Goal: Information Seeking & Learning: Check status

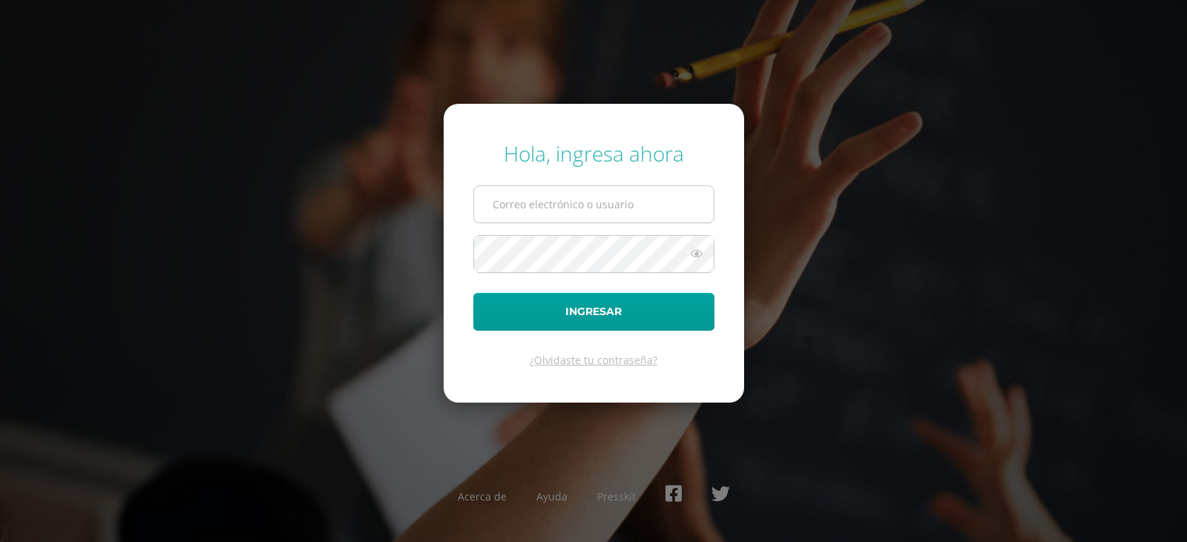
type input "[EMAIL_ADDRESS][DOMAIN_NAME]"
drag, startPoint x: 510, startPoint y: 220, endPoint x: 513, endPoint y: 208, distance: 11.5
click at [513, 211] on form "Hola, ingresa ahora dcurup@gmail.com Ingresar ¿Olvidaste tu contraseña?" at bounding box center [594, 253] width 300 height 298
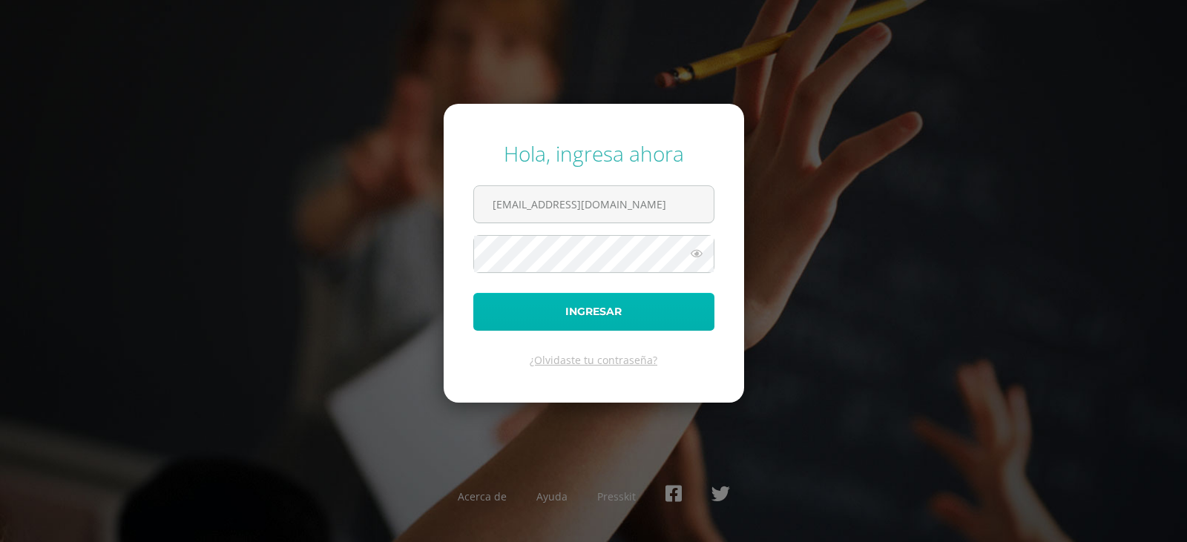
click at [571, 307] on button "Ingresar" at bounding box center [593, 312] width 241 height 38
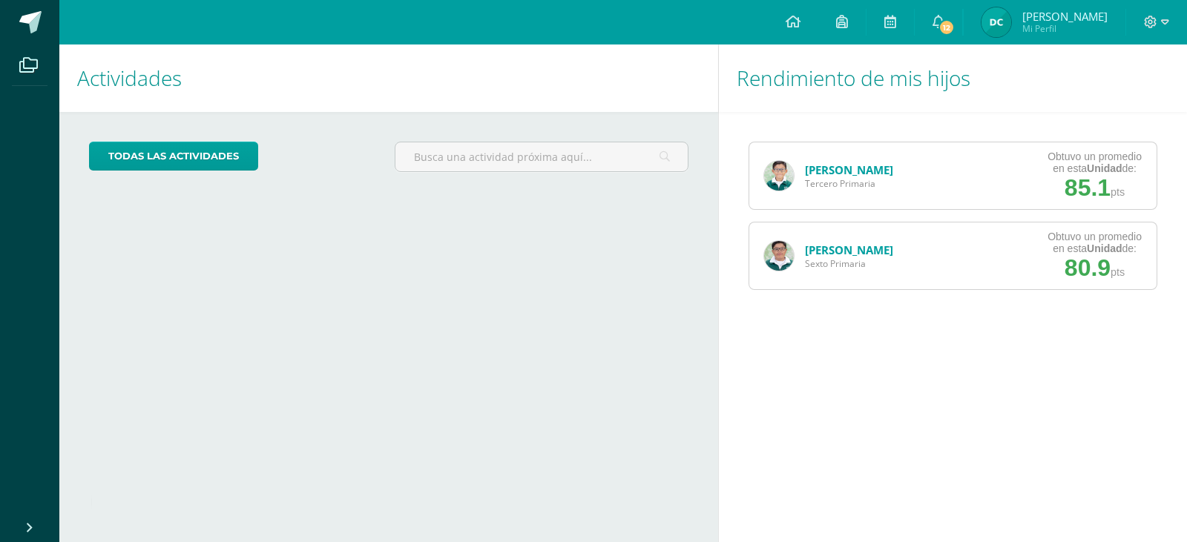
click at [823, 171] on link "José López" at bounding box center [849, 169] width 88 height 15
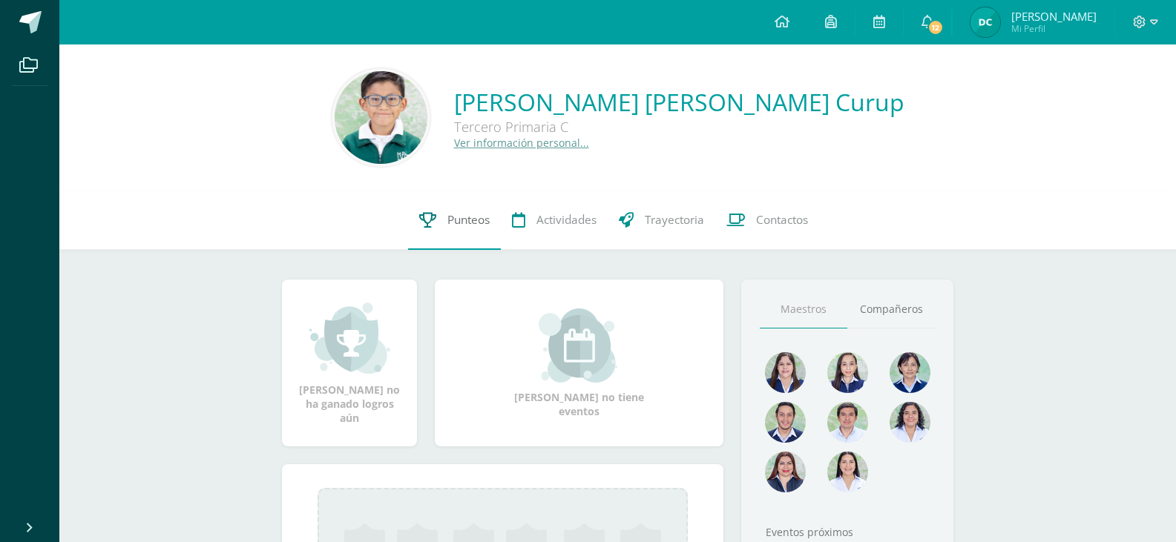
click at [464, 225] on span "Punteos" at bounding box center [468, 220] width 42 height 16
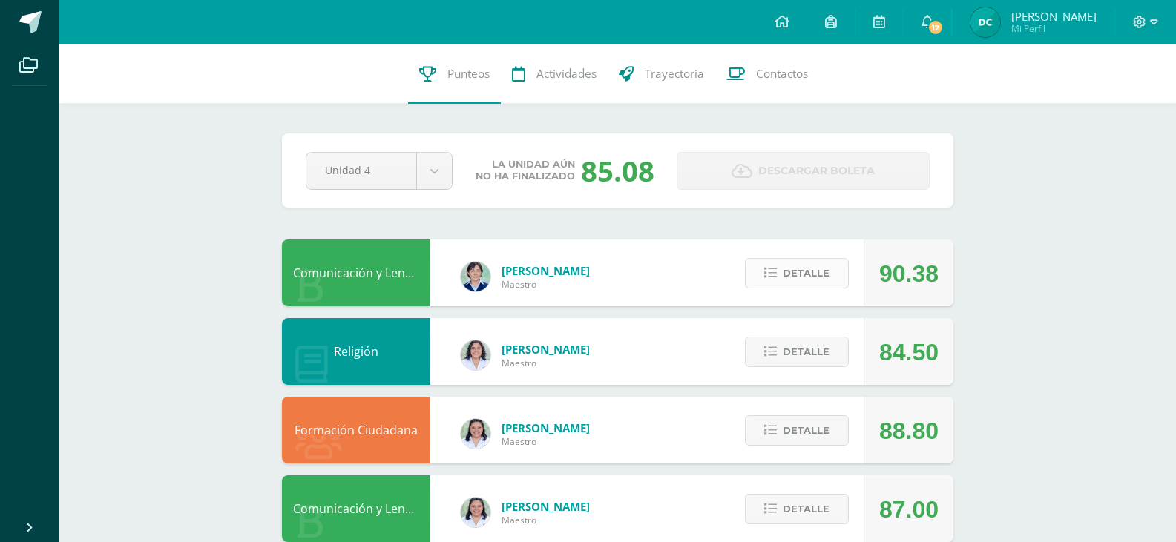
click at [804, 273] on span "Detalle" at bounding box center [806, 273] width 47 height 27
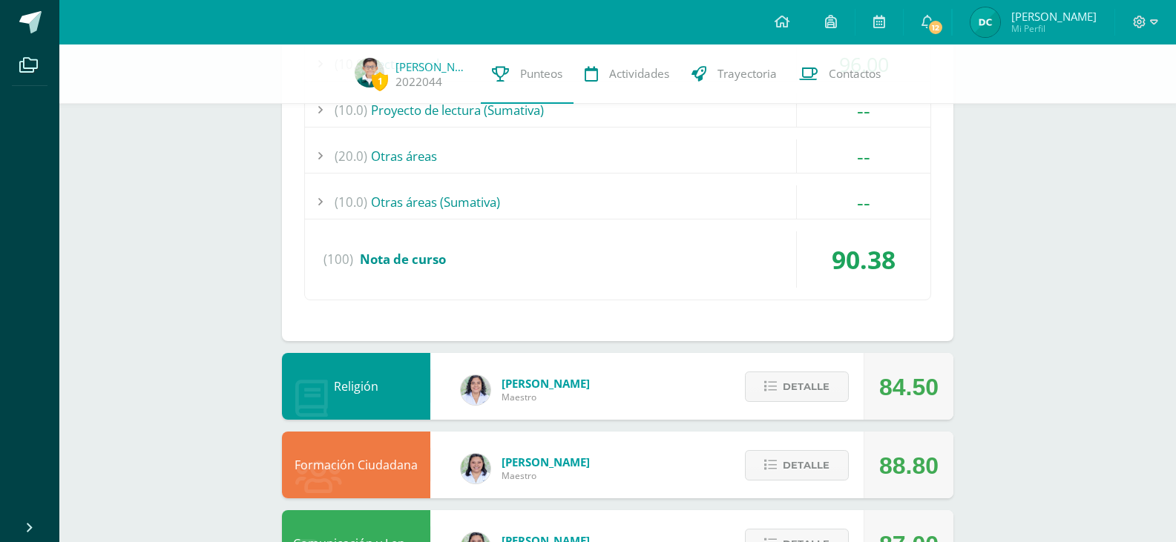
scroll to position [593, 0]
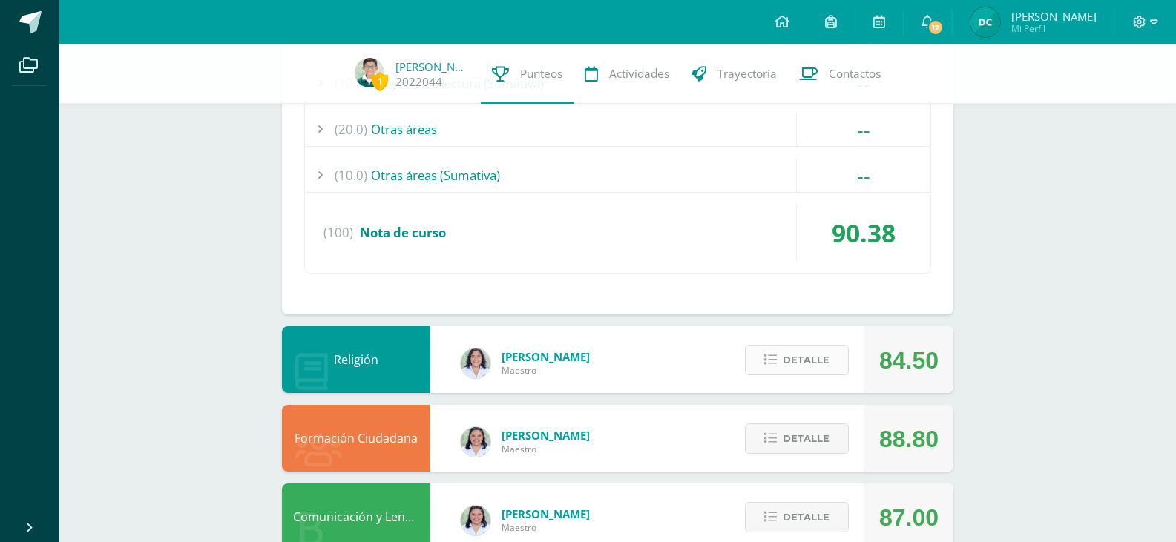
click at [820, 351] on span "Detalle" at bounding box center [806, 359] width 47 height 27
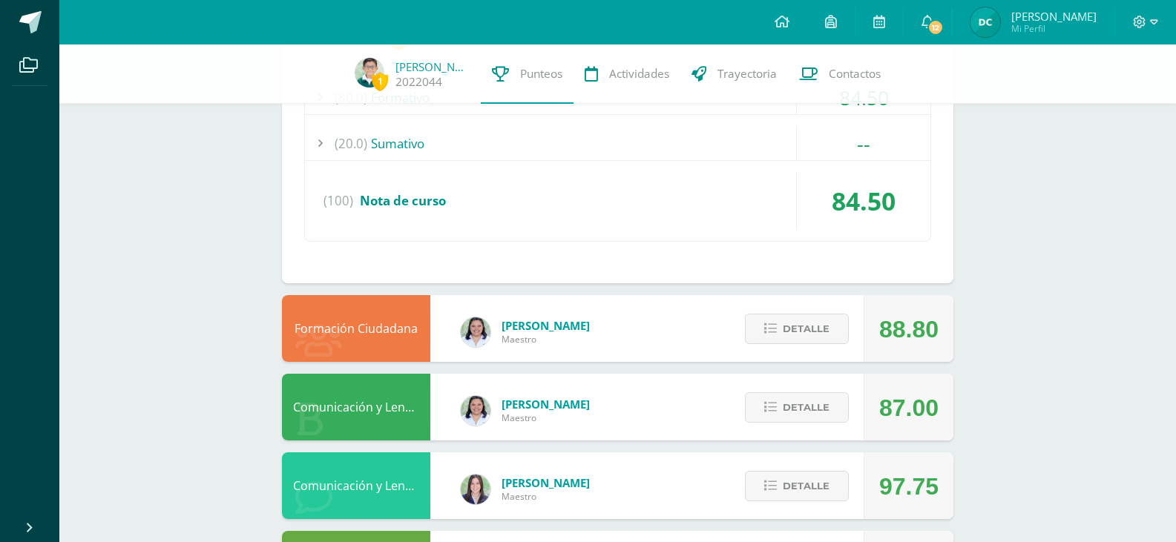
scroll to position [1187, 0]
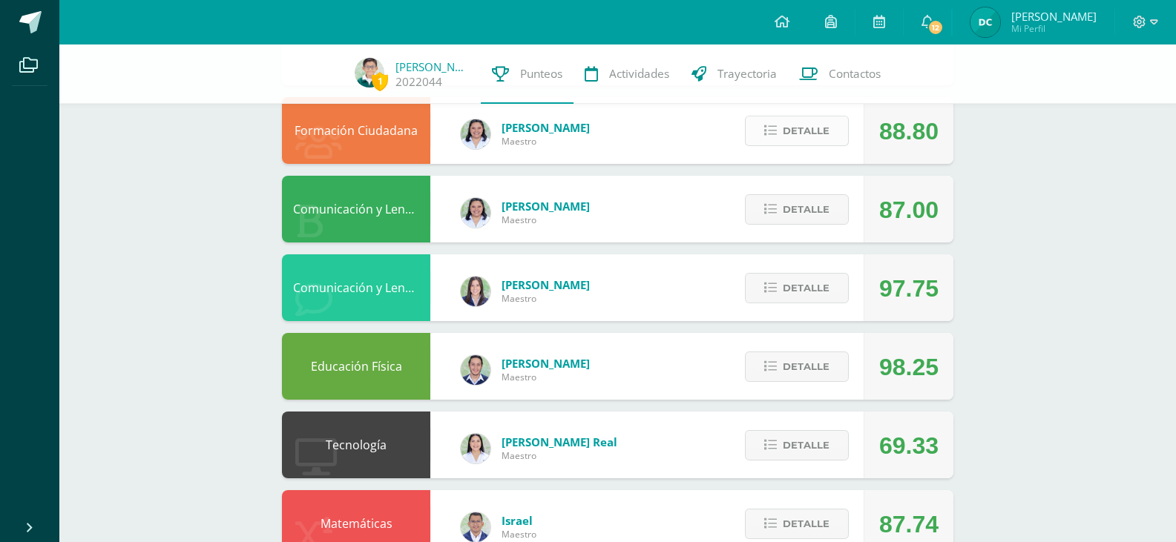
drag, startPoint x: 794, startPoint y: 148, endPoint x: 796, endPoint y: 141, distance: 7.7
click at [794, 148] on div "Detalle" at bounding box center [793, 130] width 141 height 67
click at [796, 141] on span "Detalle" at bounding box center [806, 130] width 47 height 27
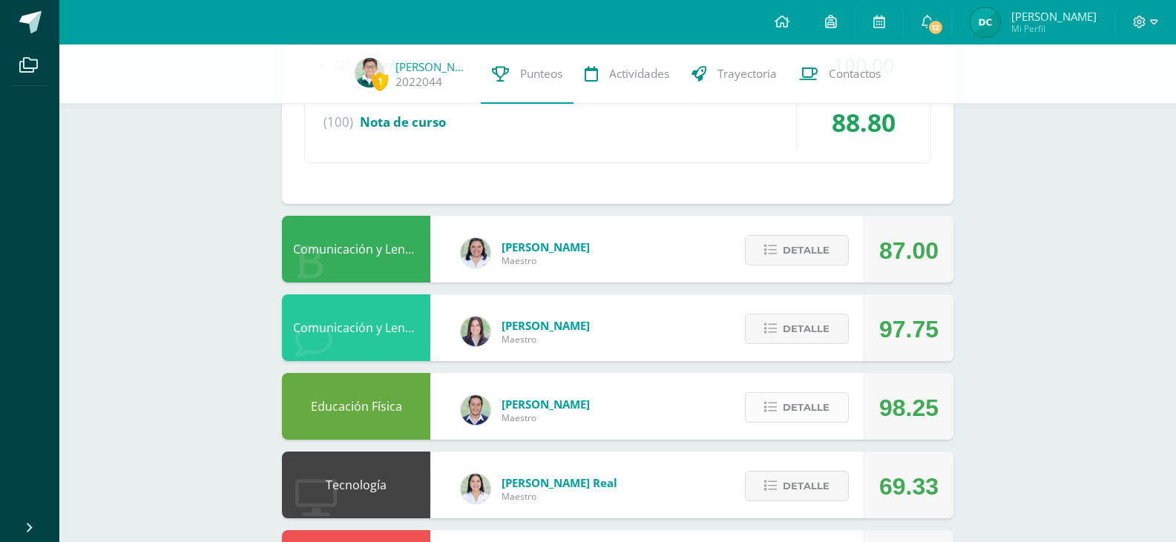
scroll to position [1385, 0]
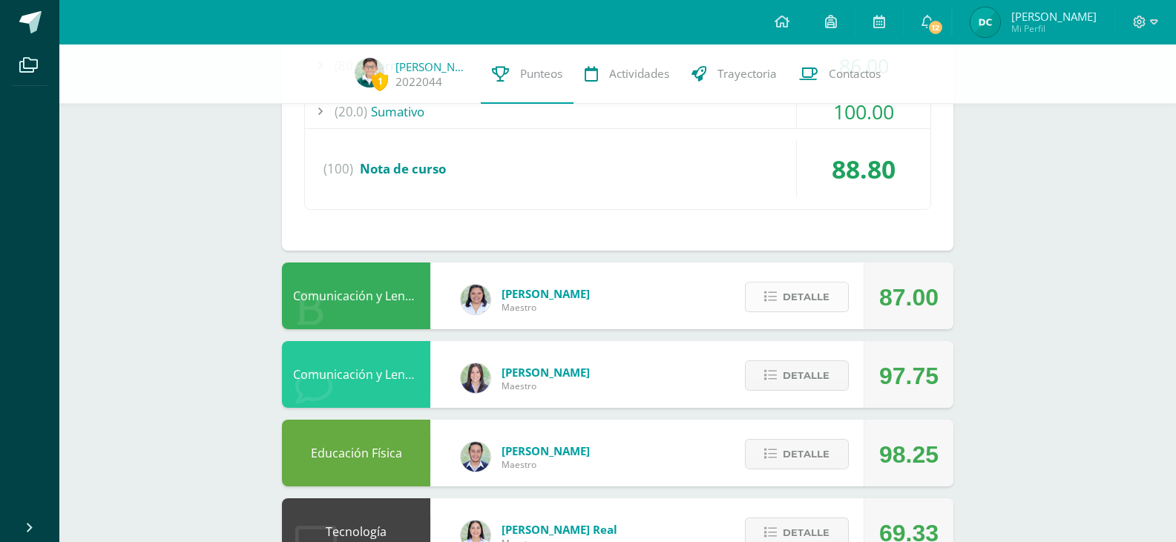
click at [809, 300] on span "Detalle" at bounding box center [806, 296] width 47 height 27
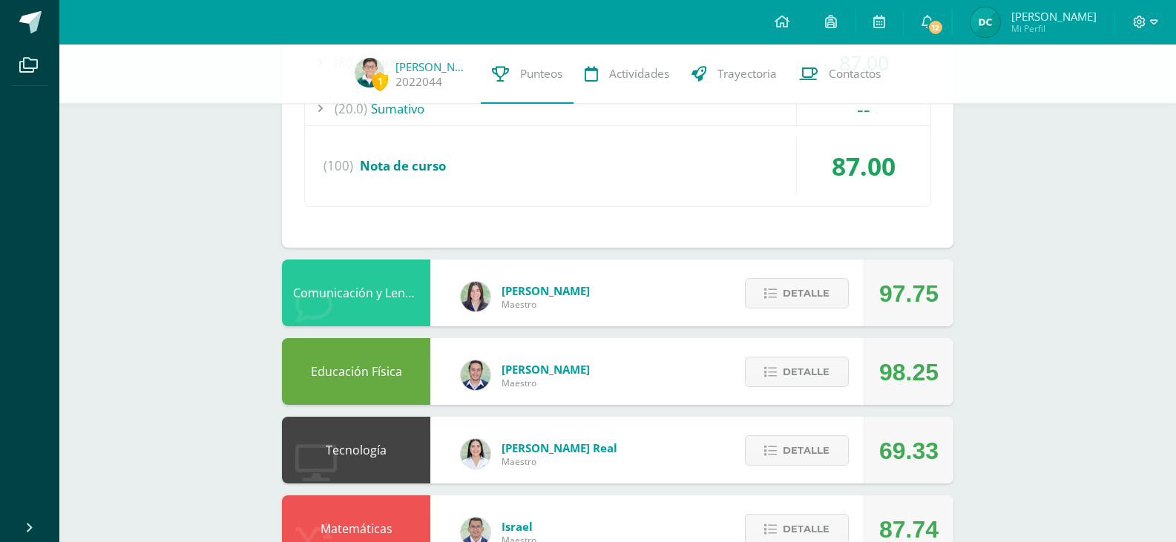
scroll to position [1780, 0]
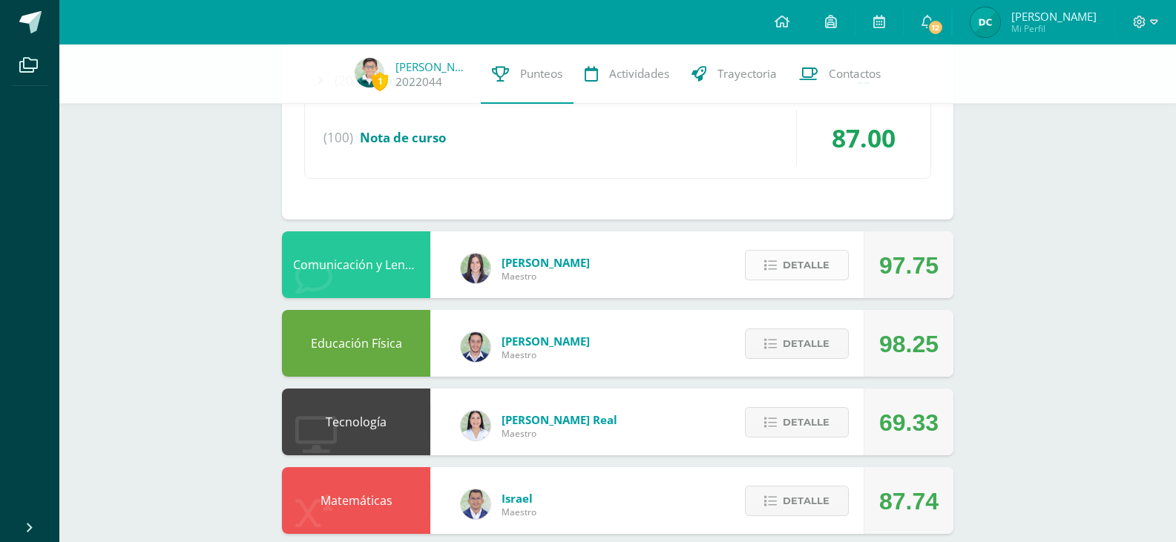
click at [803, 272] on span "Detalle" at bounding box center [806, 264] width 47 height 27
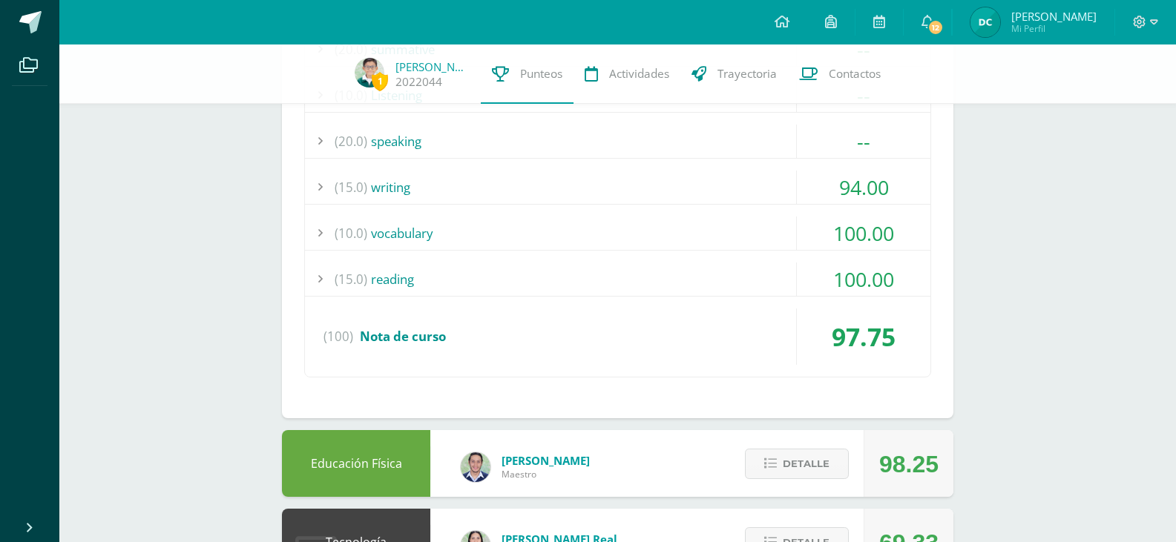
scroll to position [2374, 0]
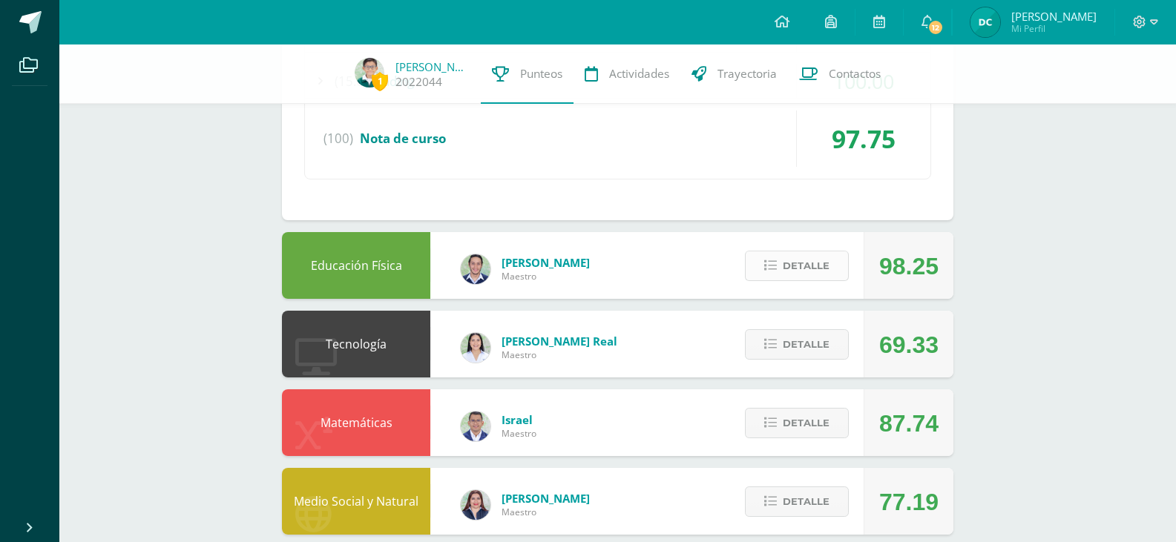
click at [805, 262] on span "Detalle" at bounding box center [806, 265] width 47 height 27
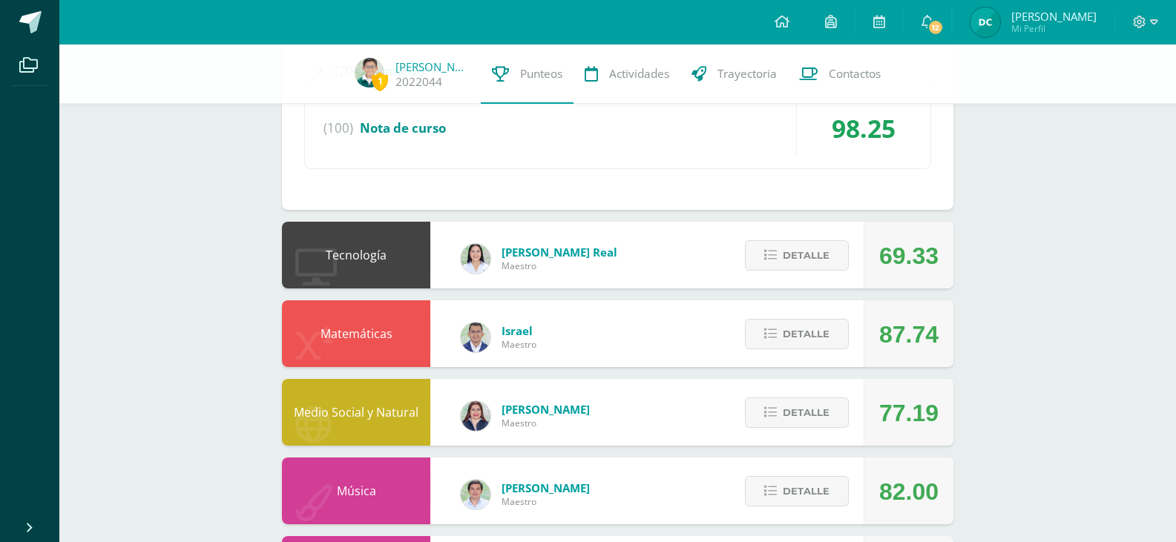
scroll to position [2720, 0]
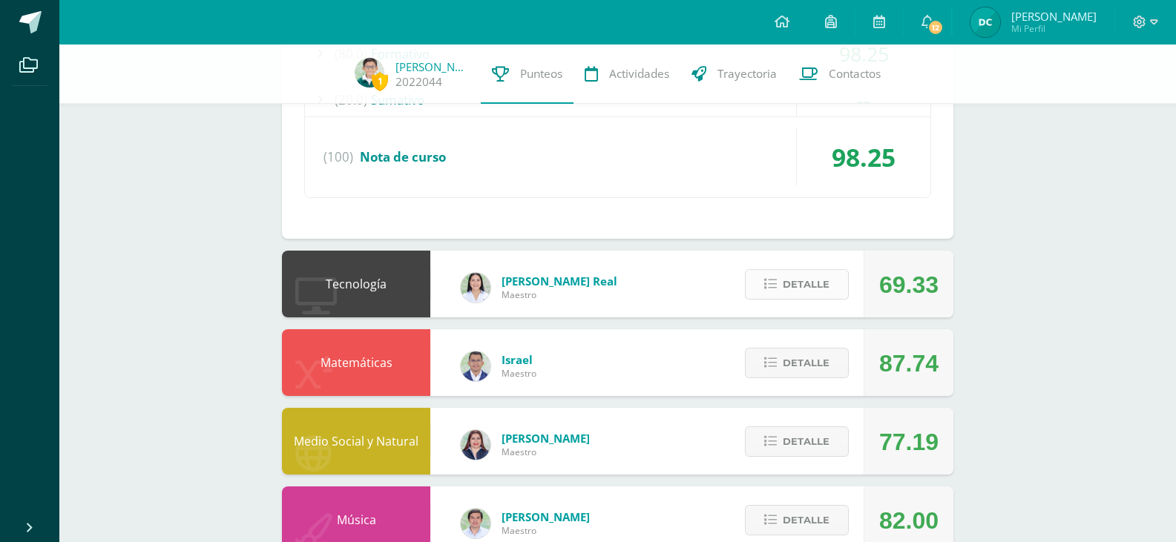
click at [806, 280] on span "Detalle" at bounding box center [806, 284] width 47 height 27
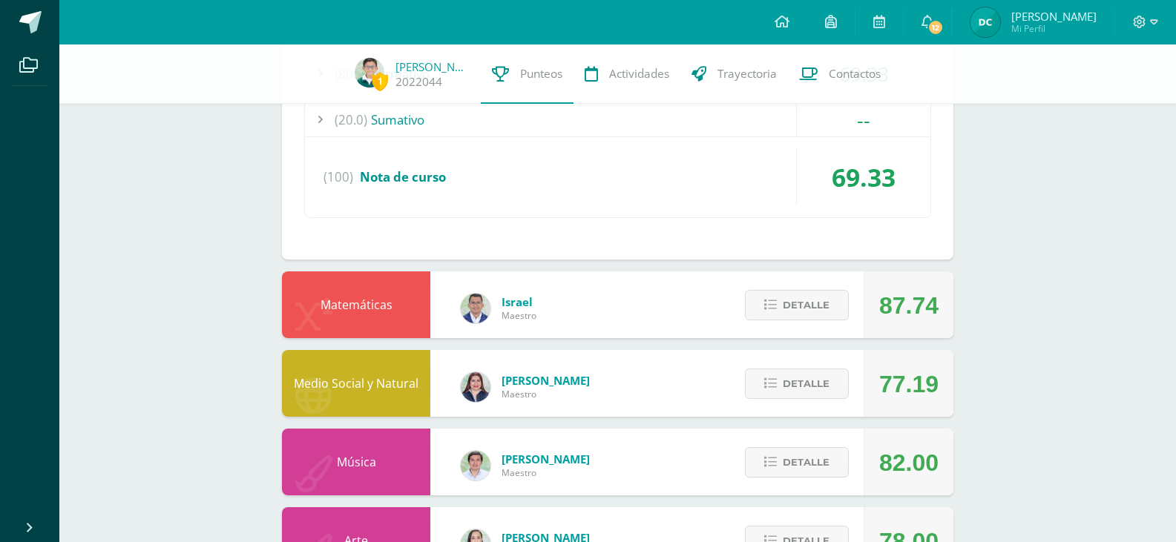
scroll to position [3116, 0]
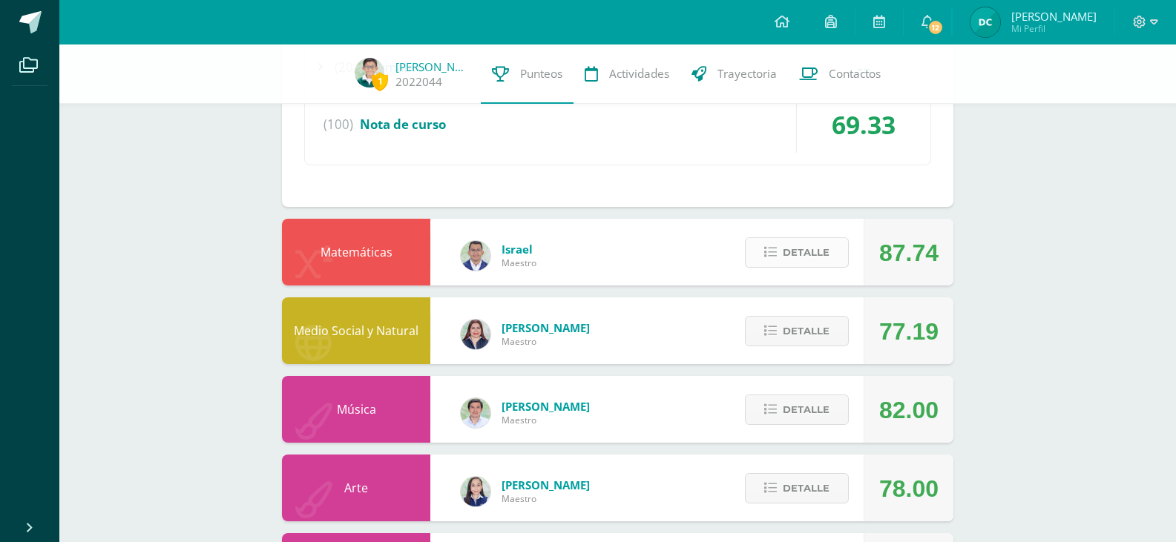
click at [806, 255] on span "Detalle" at bounding box center [806, 252] width 47 height 27
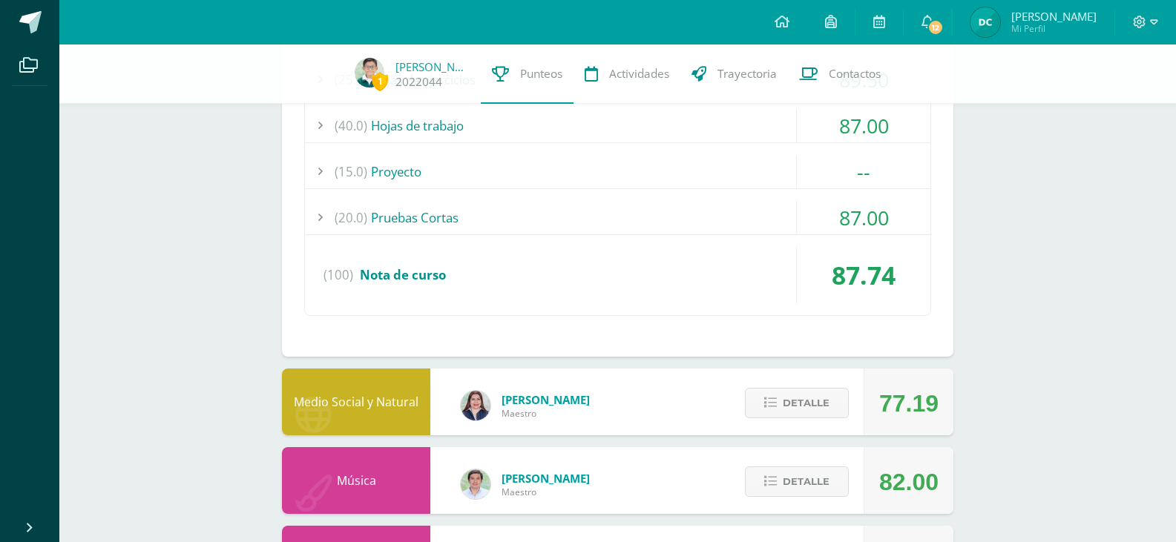
scroll to position [3511, 0]
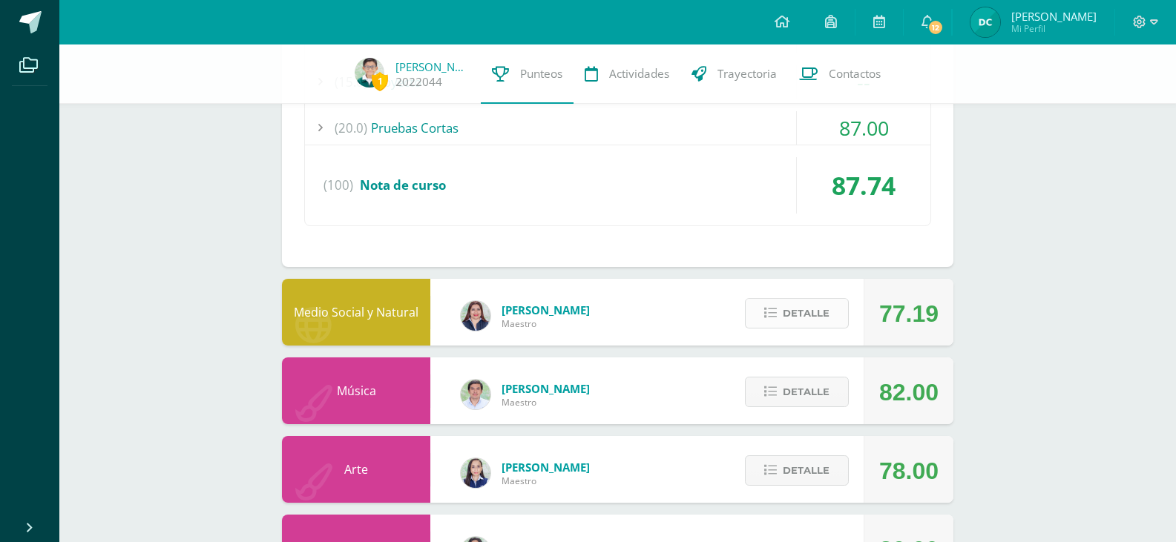
click at [793, 312] on span "Detalle" at bounding box center [806, 313] width 47 height 27
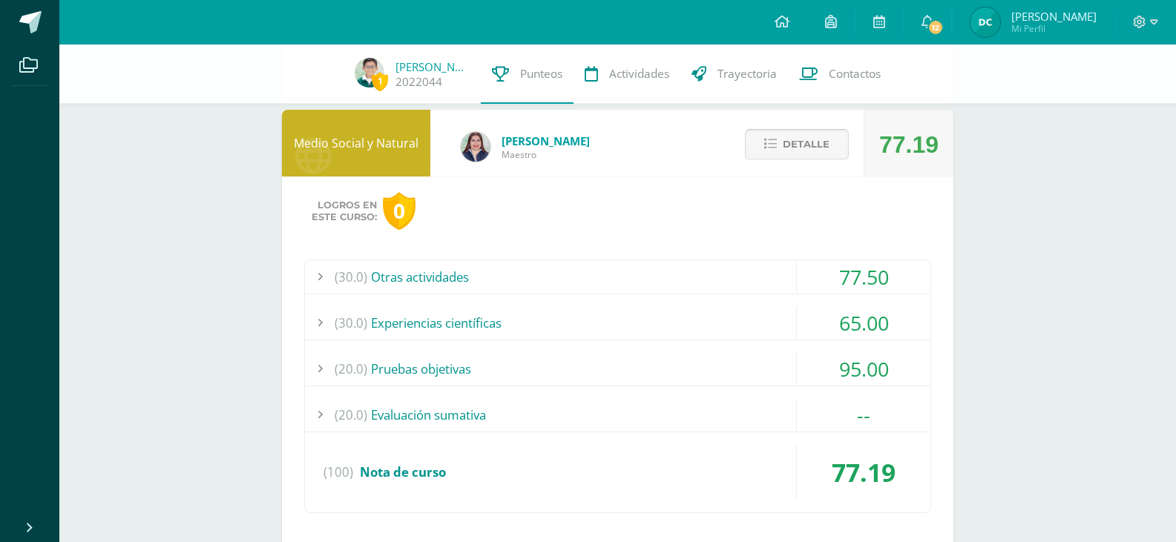
scroll to position [3709, 0]
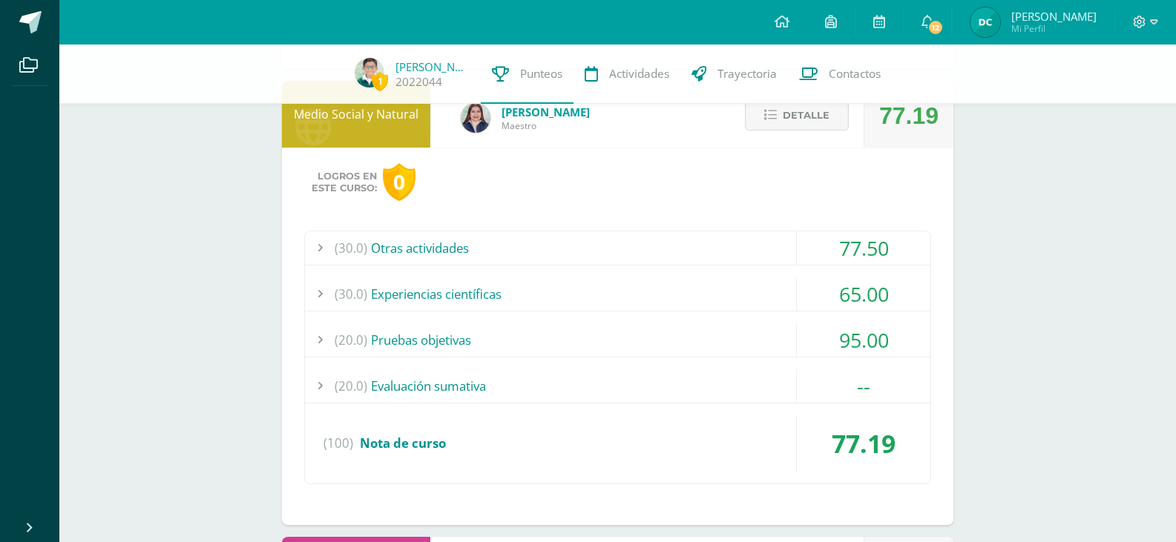
click at [484, 299] on div "(30.0) Experiencias científicas" at bounding box center [617, 293] width 625 height 33
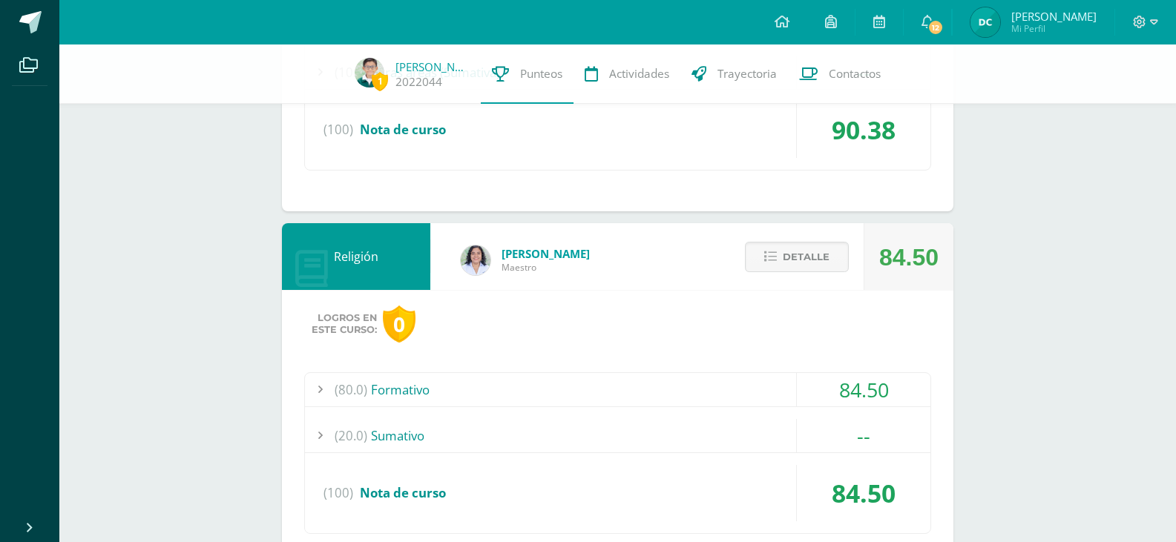
scroll to position [539, 0]
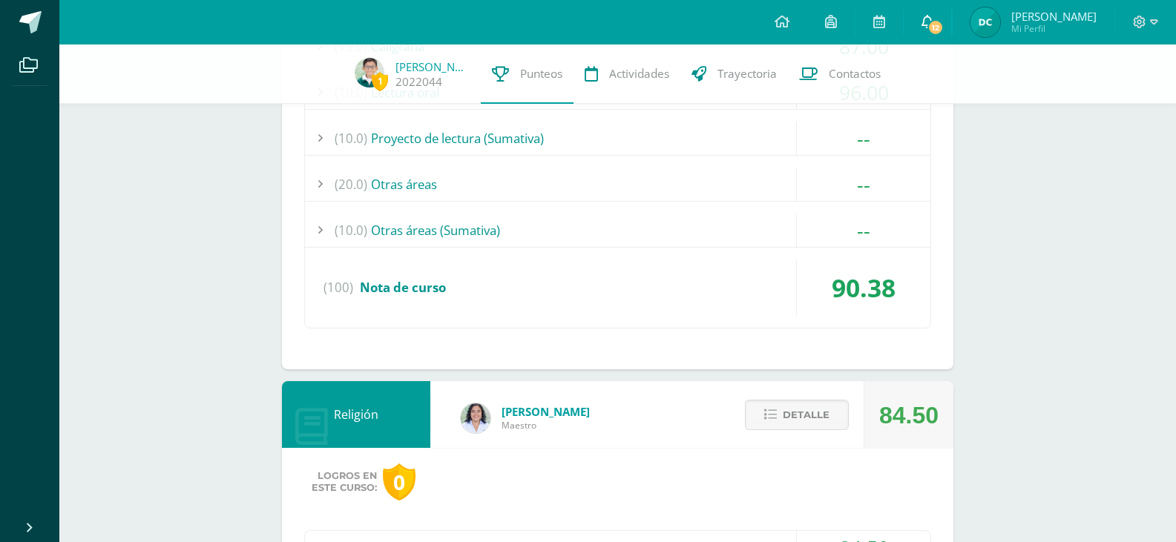
click at [929, 22] on icon at bounding box center [927, 21] width 12 height 13
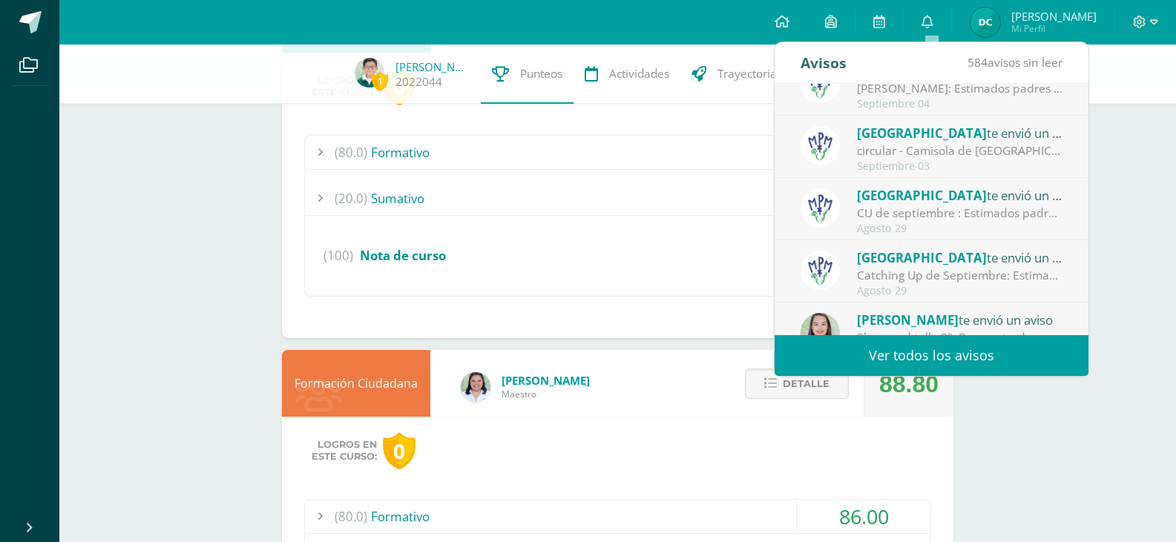
scroll to position [247, 0]
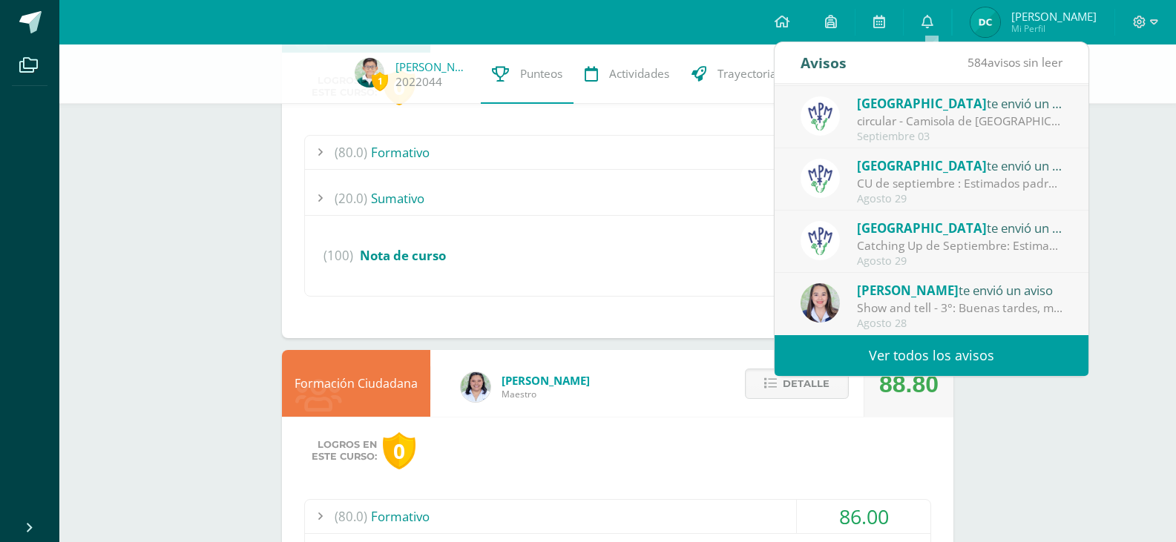
click at [980, 346] on link "Ver todos los avisos" at bounding box center [931, 355] width 314 height 41
click at [977, 356] on link "Ver todos los avisos" at bounding box center [931, 355] width 314 height 41
click at [961, 357] on link "Ver todos los avisos" at bounding box center [931, 355] width 314 height 41
click at [957, 351] on link "Ver todos los avisos" at bounding box center [931, 355] width 314 height 41
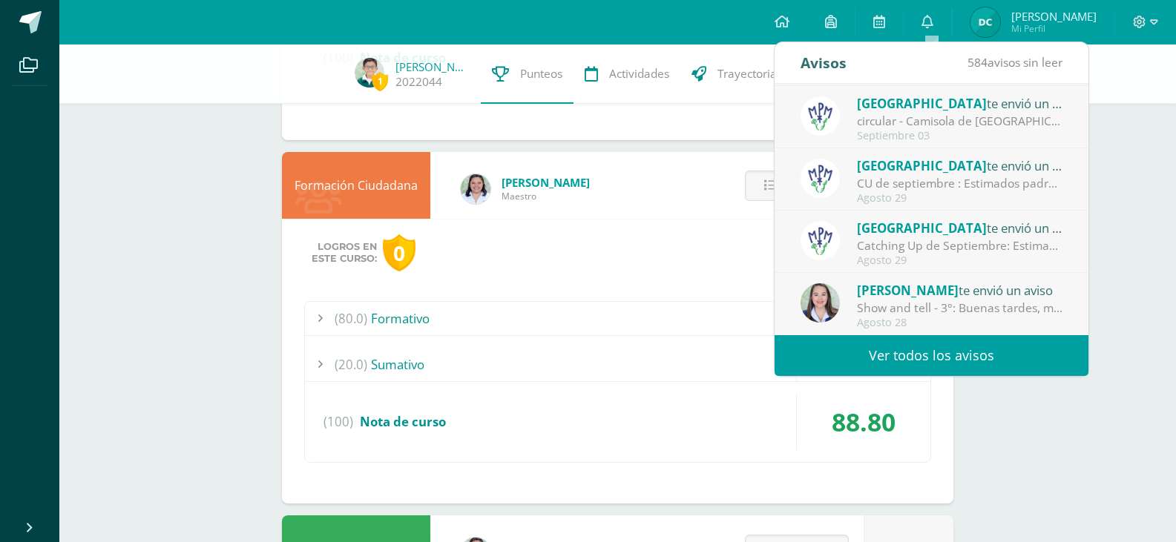
scroll to position [934, 0]
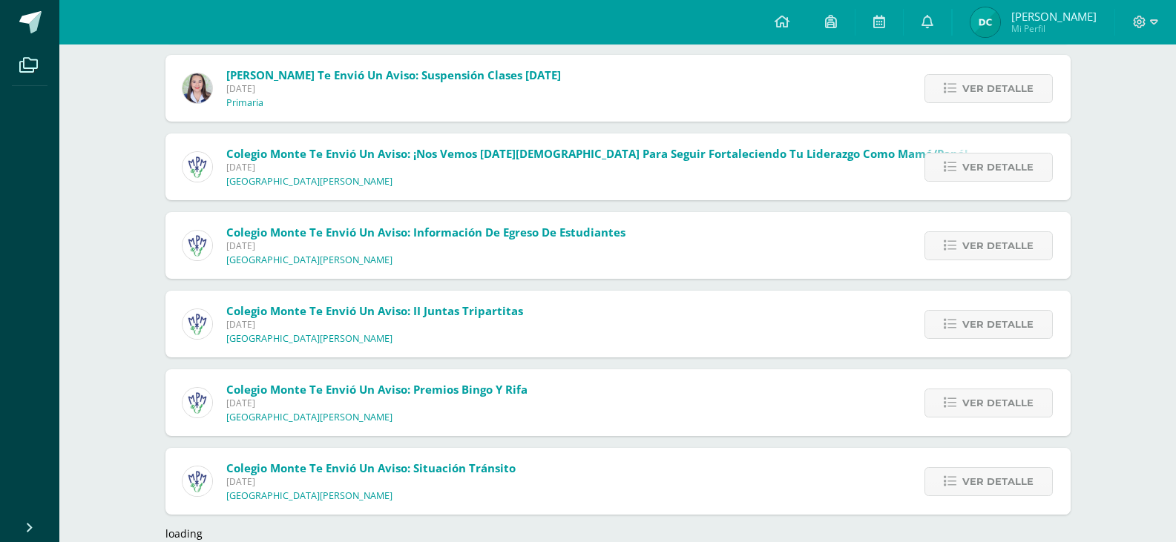
scroll to position [2089, 0]
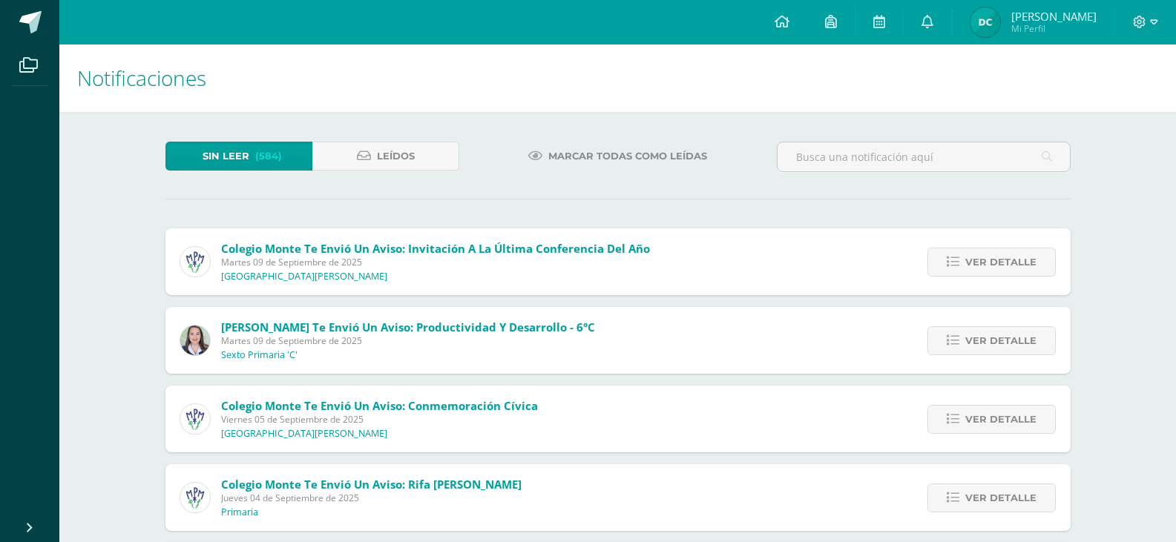
scroll to position [540, 0]
